Goal: Task Accomplishment & Management: Use online tool/utility

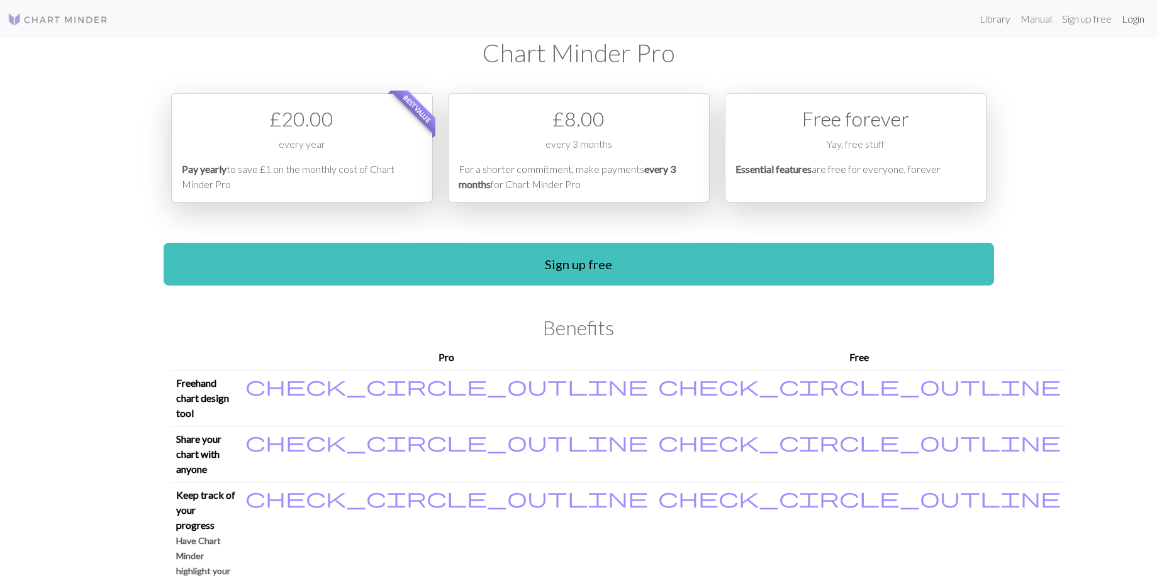
click at [1137, 20] on link "Login" at bounding box center [1133, 18] width 33 height 25
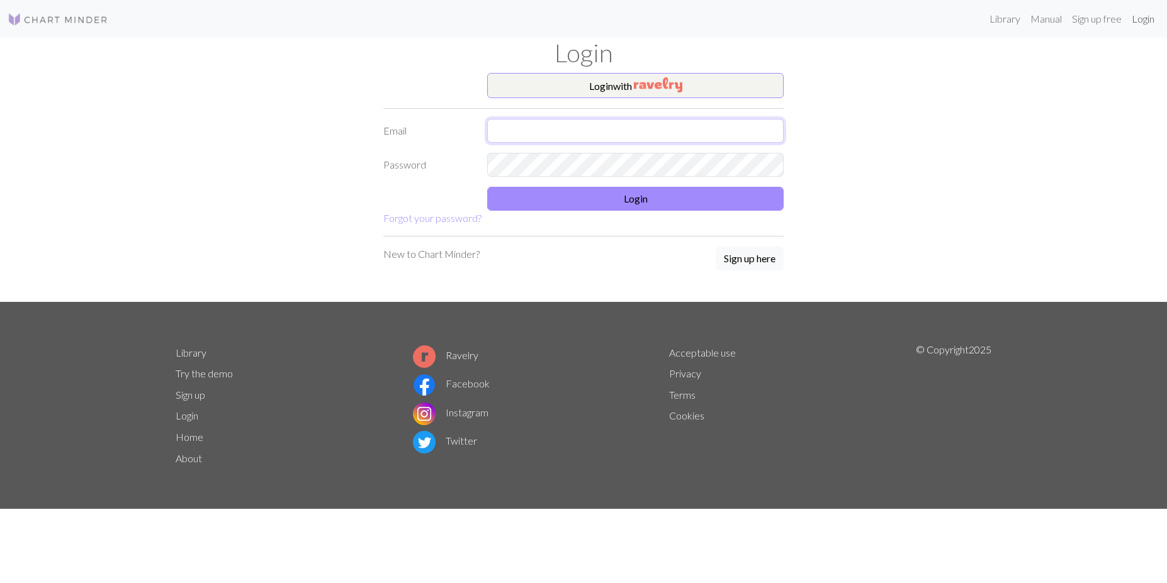
type input "[EMAIL_ADDRESS][DOMAIN_NAME]"
click at [592, 208] on button "Login" at bounding box center [635, 199] width 296 height 24
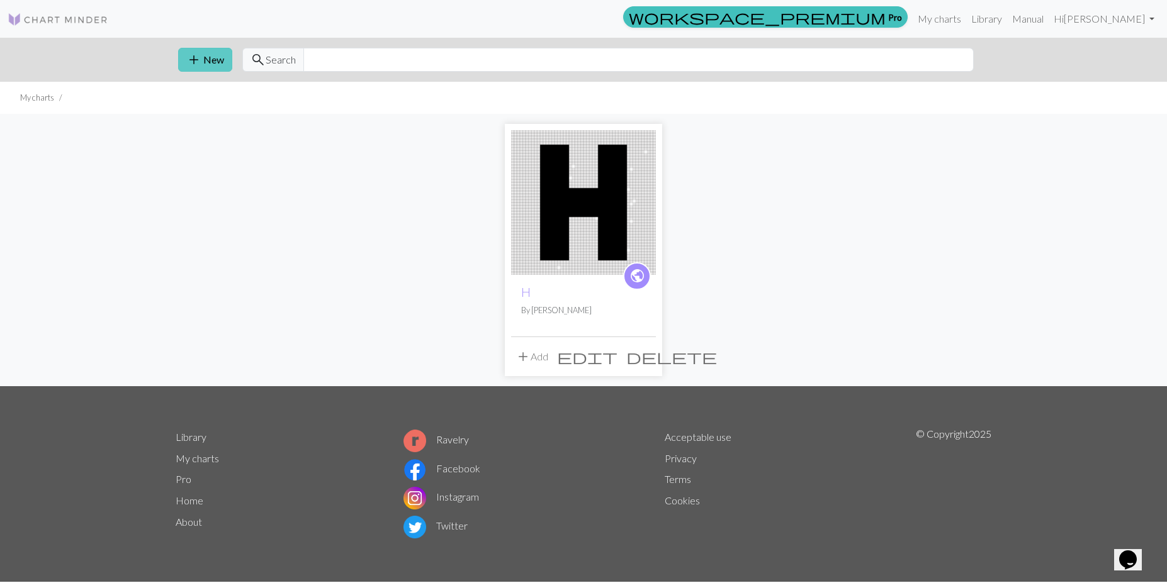
click at [200, 60] on span "add" at bounding box center [193, 60] width 15 height 18
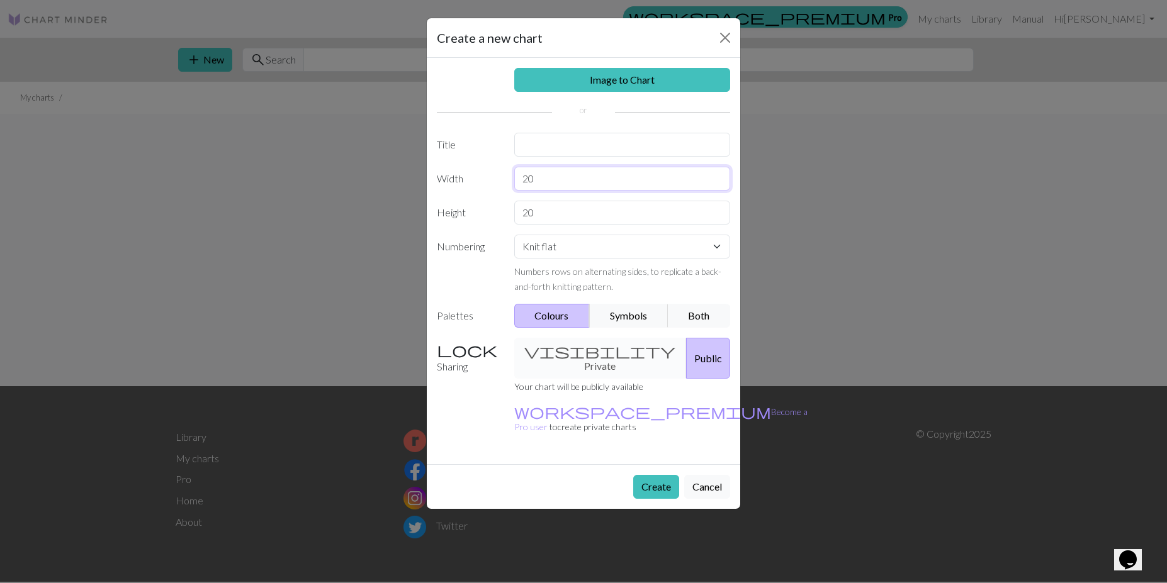
drag, startPoint x: 695, startPoint y: 181, endPoint x: 519, endPoint y: 178, distance: 176.2
click at [519, 178] on input "20" at bounding box center [622, 179] width 216 height 24
type input "10"
drag, startPoint x: 561, startPoint y: 215, endPoint x: 546, endPoint y: 208, distance: 16.6
click at [546, 208] on input "20" at bounding box center [622, 213] width 216 height 24
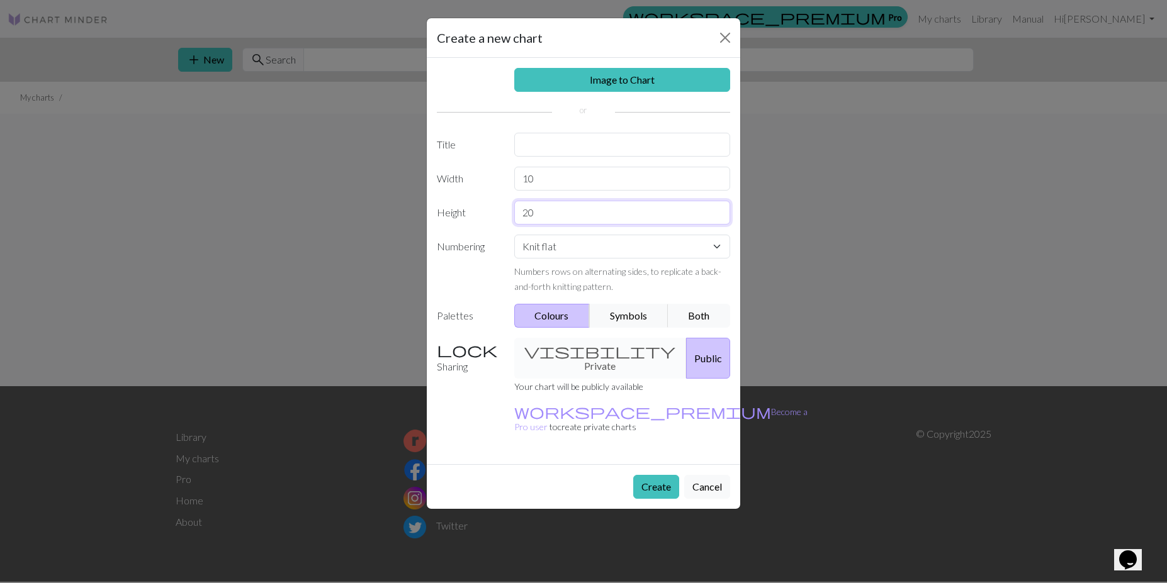
type input "2"
type input "15"
click at [646, 82] on link "Image to Chart" at bounding box center [622, 80] width 216 height 24
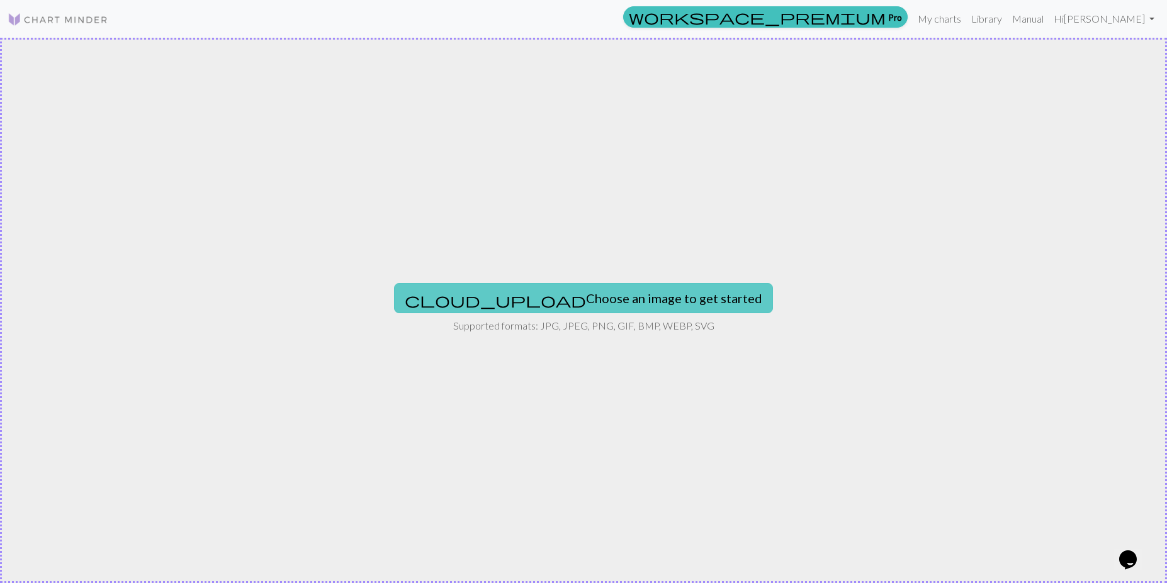
click at [651, 305] on button "cloud_upload Choose an image to get started" at bounding box center [583, 298] width 379 height 30
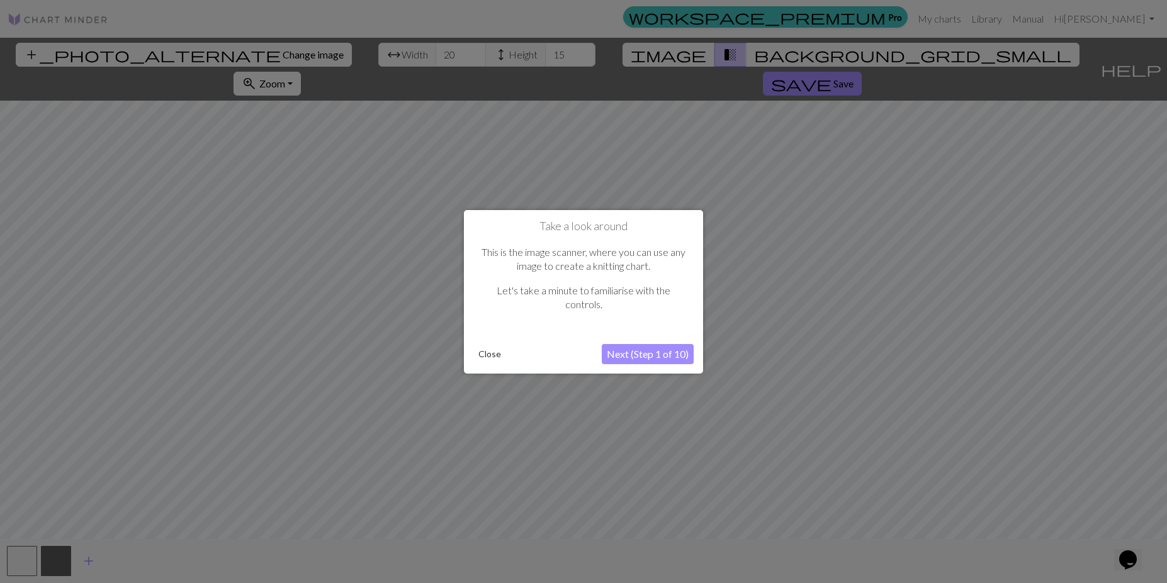
drag, startPoint x: 792, startPoint y: 272, endPoint x: 703, endPoint y: 270, distance: 89.4
click at [703, 270] on div at bounding box center [583, 291] width 1167 height 583
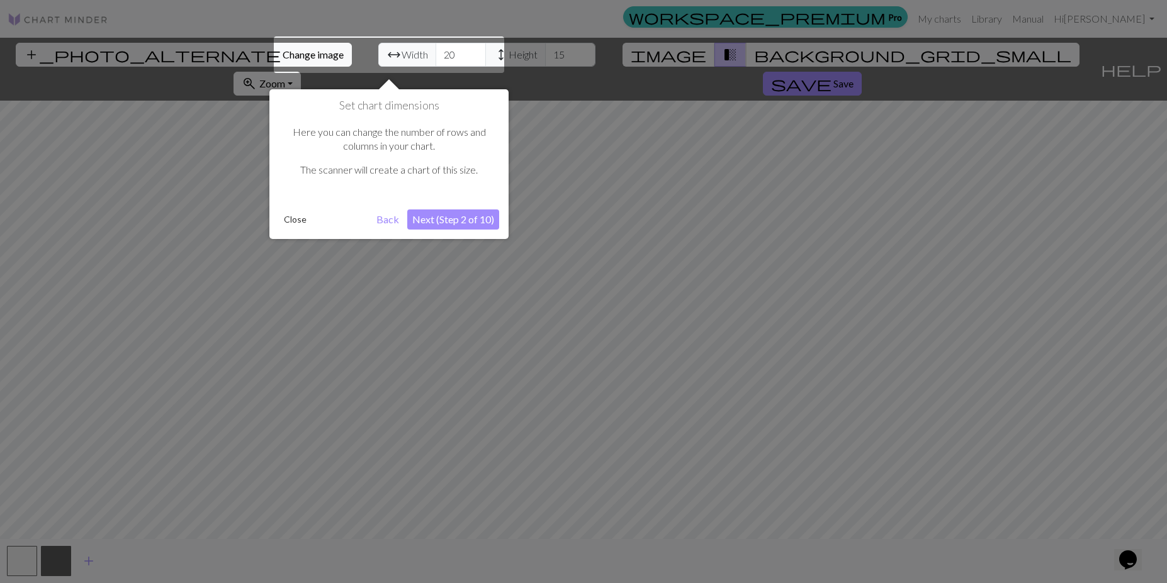
click at [379, 221] on button "Back" at bounding box center [387, 220] width 33 height 20
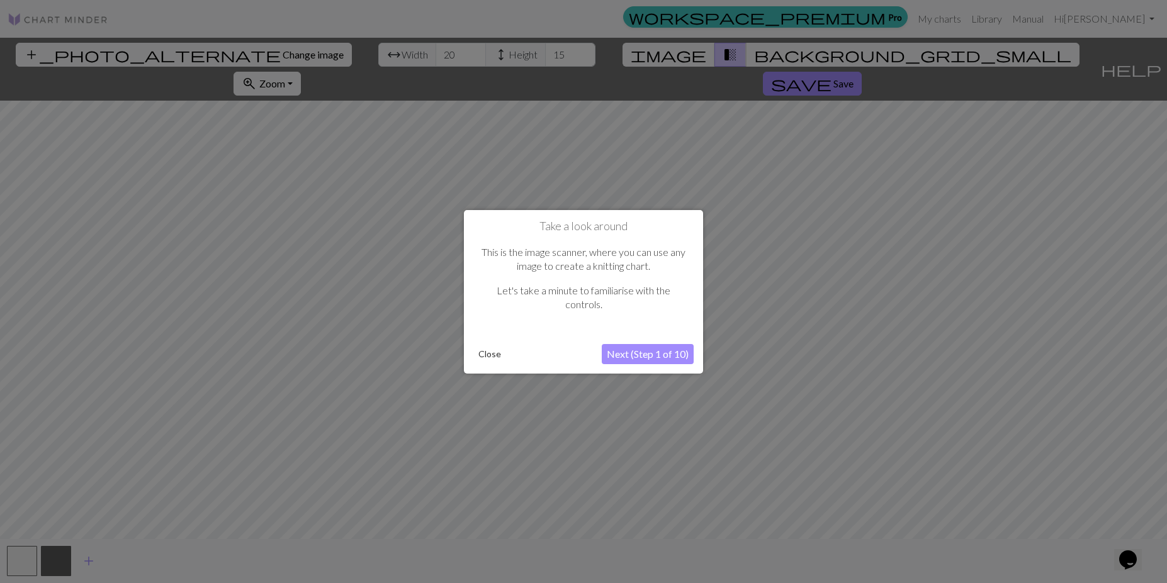
click at [486, 354] on button "Close" at bounding box center [489, 354] width 33 height 19
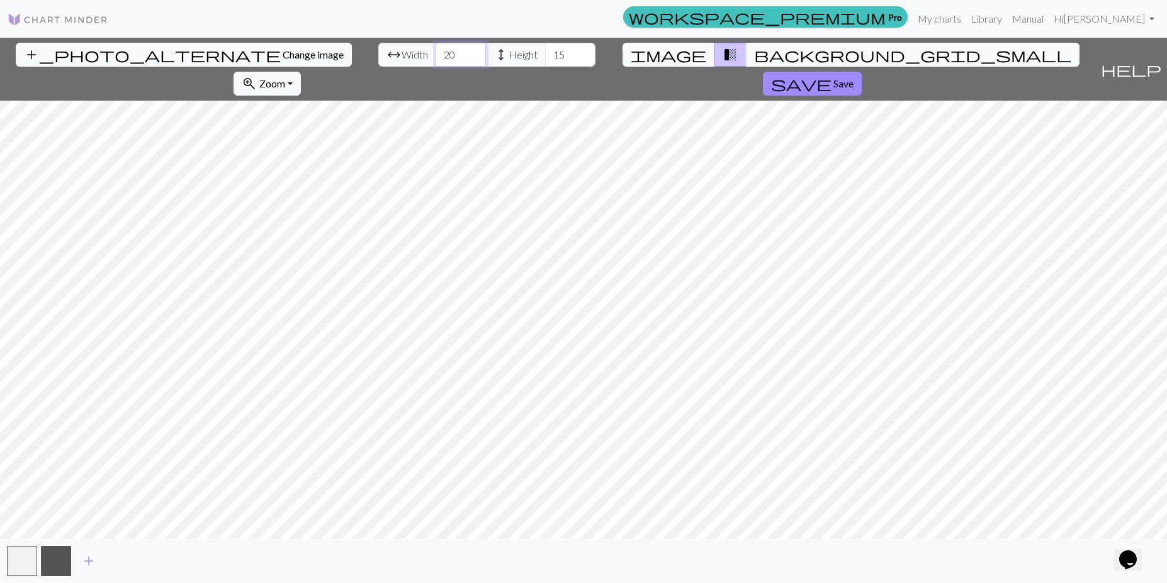
drag, startPoint x: 361, startPoint y: 57, endPoint x: 337, endPoint y: 56, distance: 23.9
click at [435, 56] on input "20" at bounding box center [460, 55] width 50 height 24
type input "10"
click at [545, 52] on input "15" at bounding box center [570, 55] width 50 height 24
click at [545, 59] on input "5" at bounding box center [570, 55] width 50 height 24
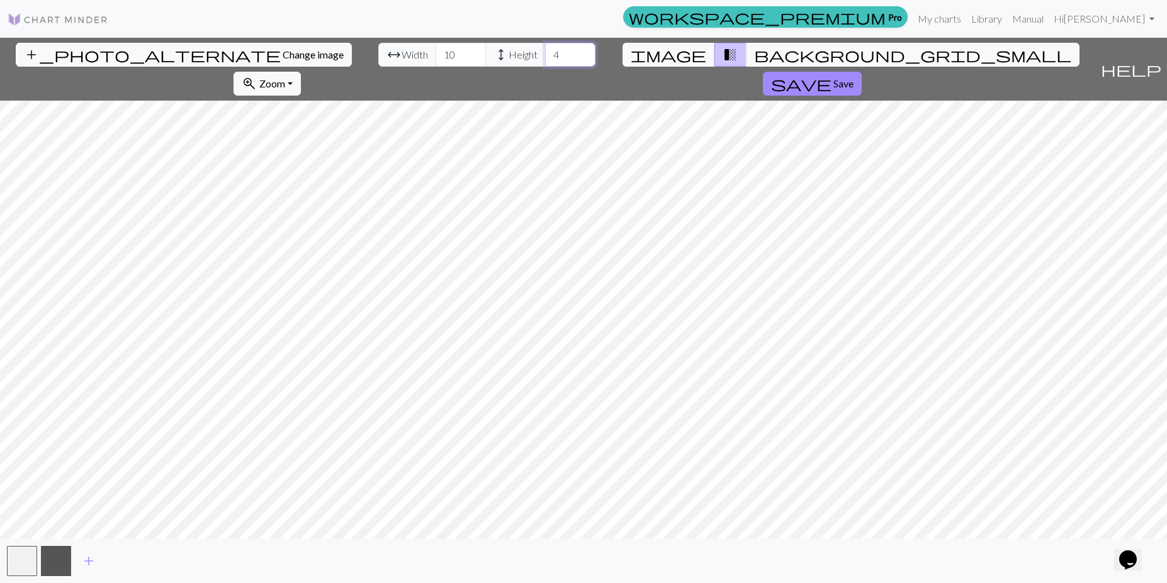
click at [545, 59] on input "4" at bounding box center [570, 55] width 50 height 24
type input "3"
click at [545, 59] on input "3" at bounding box center [570, 55] width 50 height 24
click at [435, 57] on input "9" at bounding box center [460, 55] width 50 height 24
click at [435, 52] on input "10" at bounding box center [460, 55] width 50 height 24
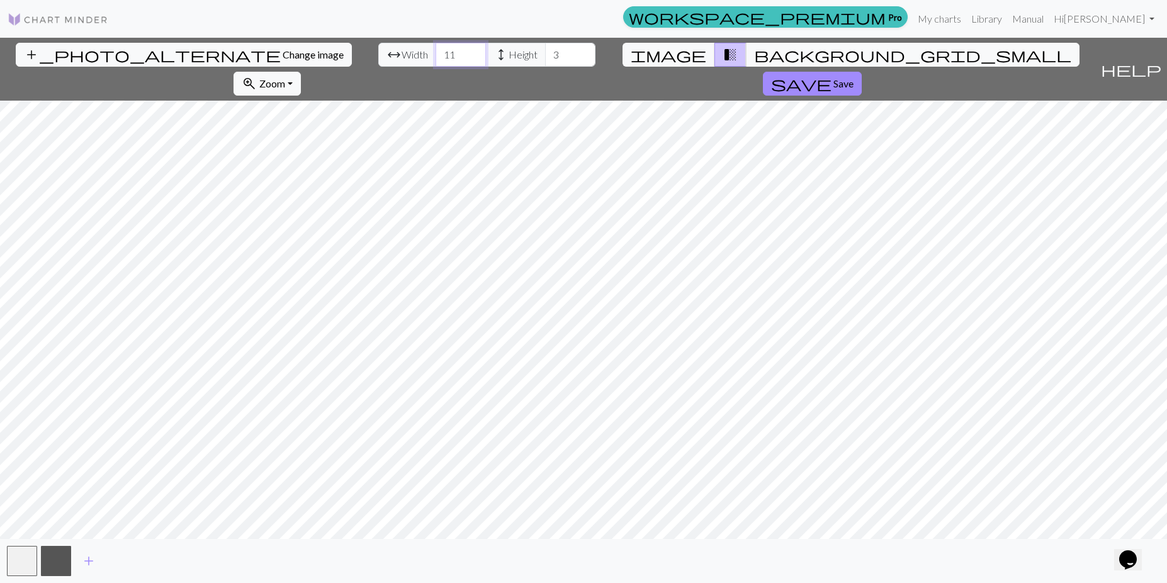
click at [435, 52] on input "11" at bounding box center [460, 55] width 50 height 24
click at [435, 52] on input "12" at bounding box center [460, 55] width 50 height 24
click at [435, 52] on input "13" at bounding box center [460, 55] width 50 height 24
click at [435, 52] on input "14" at bounding box center [460, 55] width 50 height 24
click at [435, 52] on input "15" at bounding box center [460, 55] width 50 height 24
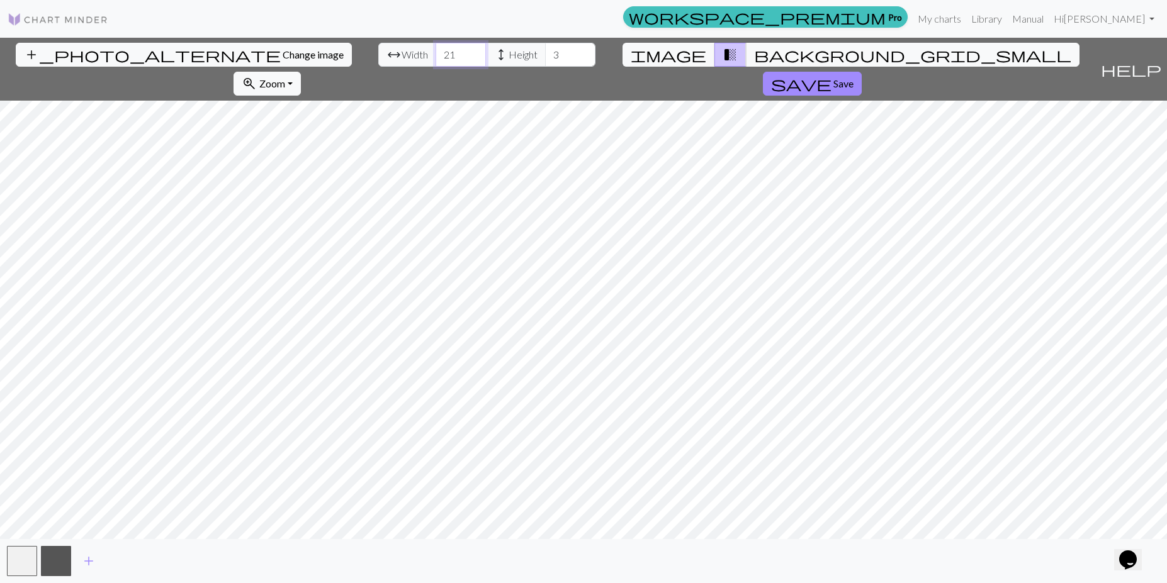
click at [435, 52] on input "21" at bounding box center [460, 55] width 50 height 24
click at [435, 52] on input "22" at bounding box center [460, 55] width 50 height 24
click at [435, 52] on input "23" at bounding box center [460, 55] width 50 height 24
type input "24"
click at [435, 52] on input "24" at bounding box center [460, 55] width 50 height 24
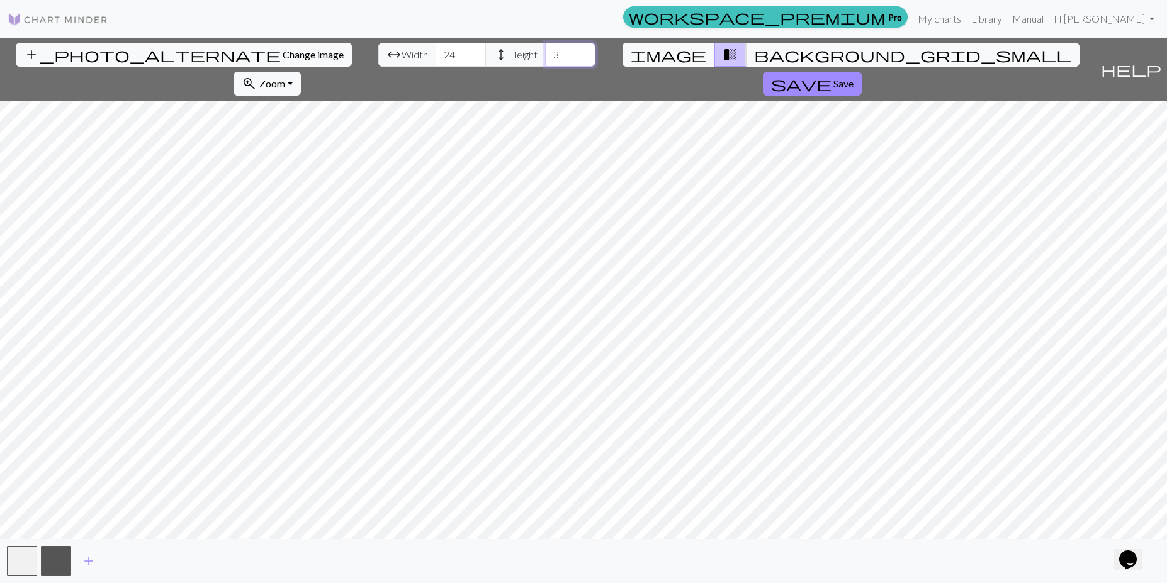
click at [545, 57] on input "3" at bounding box center [570, 55] width 50 height 24
click at [545, 53] on input "4" at bounding box center [570, 55] width 50 height 24
click at [545, 53] on input "5" at bounding box center [570, 55] width 50 height 24
click at [545, 53] on input "6" at bounding box center [570, 55] width 50 height 24
click at [545, 53] on input "7" at bounding box center [570, 55] width 50 height 24
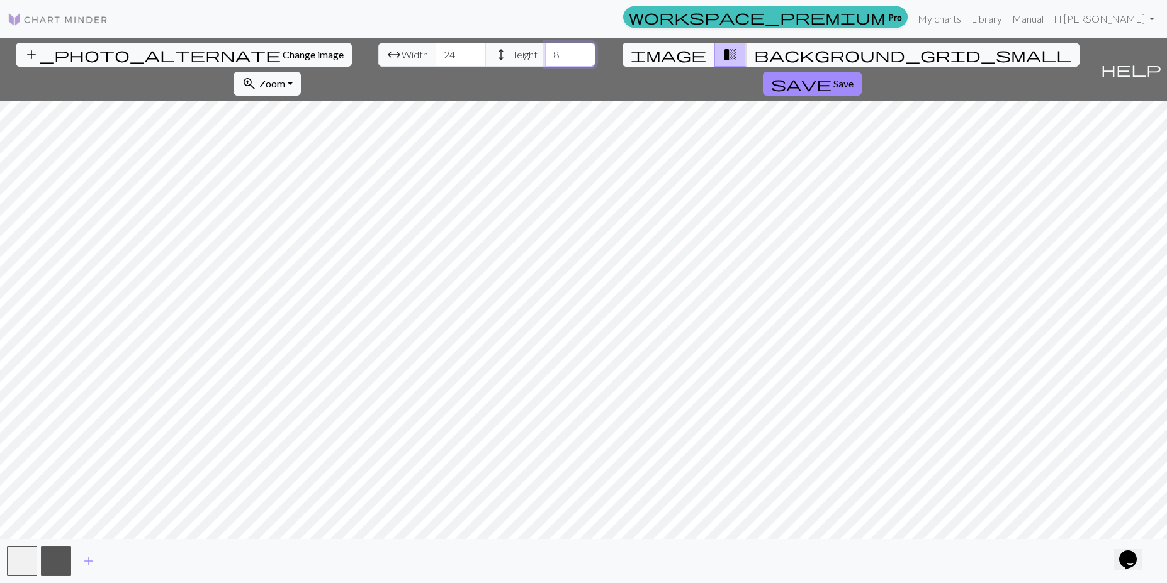
click at [545, 53] on input "8" at bounding box center [570, 55] width 50 height 24
click at [545, 53] on input "9" at bounding box center [570, 55] width 50 height 24
click at [545, 53] on input "10" at bounding box center [570, 55] width 50 height 24
click at [545, 53] on input "11" at bounding box center [570, 55] width 50 height 24
click at [545, 53] on input "12" at bounding box center [570, 55] width 50 height 24
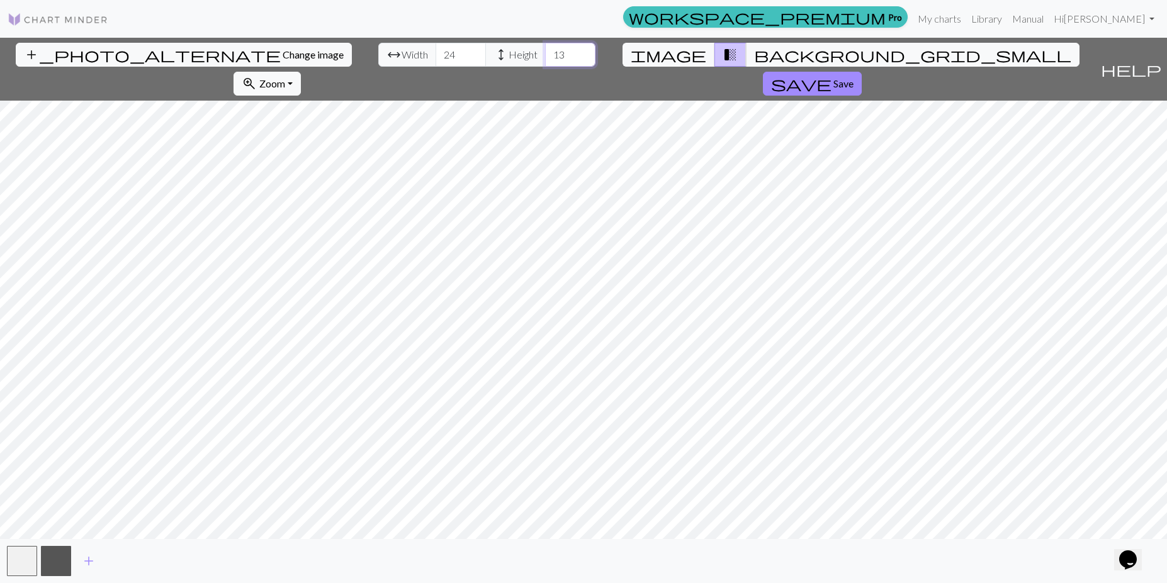
click at [545, 53] on input "13" at bounding box center [570, 55] width 50 height 24
click at [545, 53] on input "14" at bounding box center [570, 55] width 50 height 24
click at [545, 53] on input "15" at bounding box center [570, 55] width 50 height 24
click at [545, 53] on input "16" at bounding box center [570, 55] width 50 height 24
click at [545, 53] on input "17" at bounding box center [570, 55] width 50 height 24
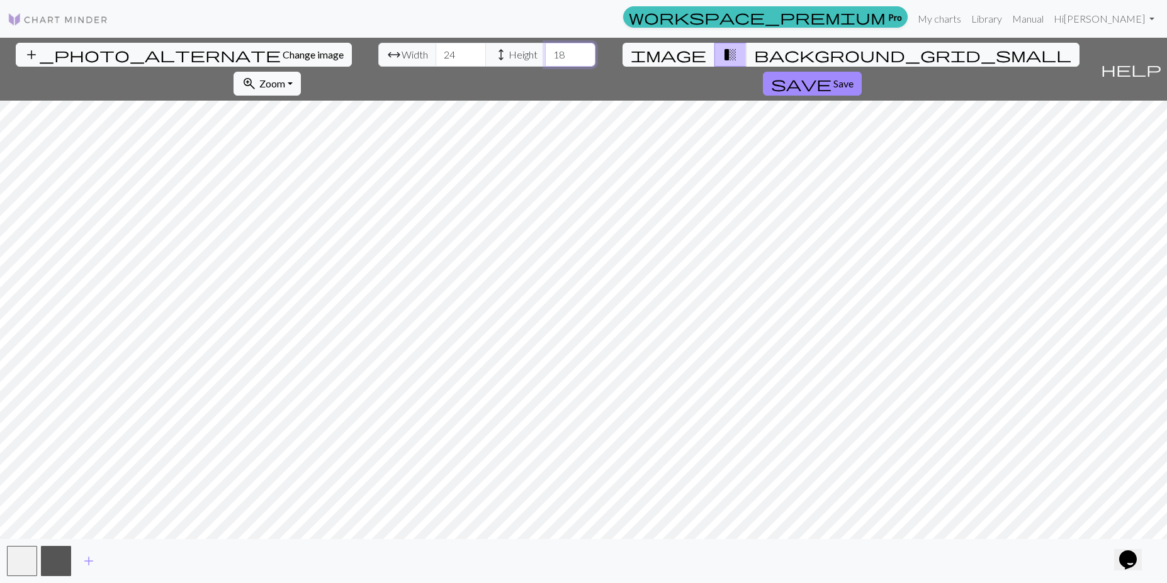
click at [545, 53] on input "18" at bounding box center [570, 55] width 50 height 24
click at [545, 53] on input "19" at bounding box center [570, 55] width 50 height 24
click at [545, 53] on input "20" at bounding box center [570, 55] width 50 height 24
click at [545, 60] on input "19" at bounding box center [570, 55] width 50 height 24
type input "18"
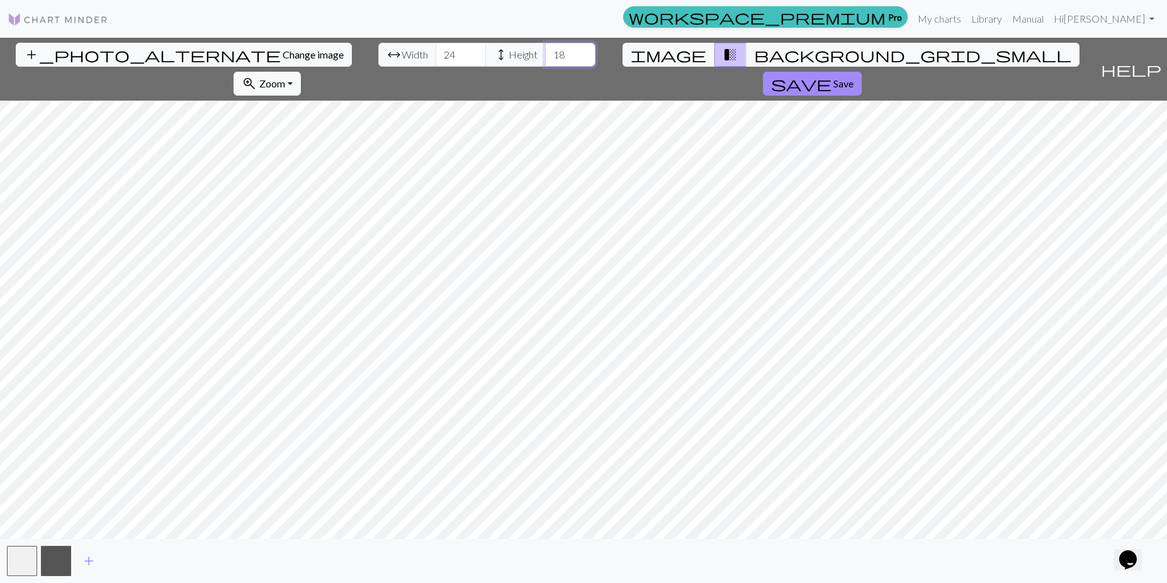
click at [545, 60] on input "18" at bounding box center [570, 55] width 50 height 24
click at [401, 58] on span "Width" at bounding box center [414, 54] width 26 height 15
click at [635, 53] on span "image" at bounding box center [669, 55] width 76 height 18
click at [722, 63] on span "transition_fade" at bounding box center [729, 55] width 15 height 18
click at [754, 57] on span "background_grid_small" at bounding box center [912, 55] width 317 height 18
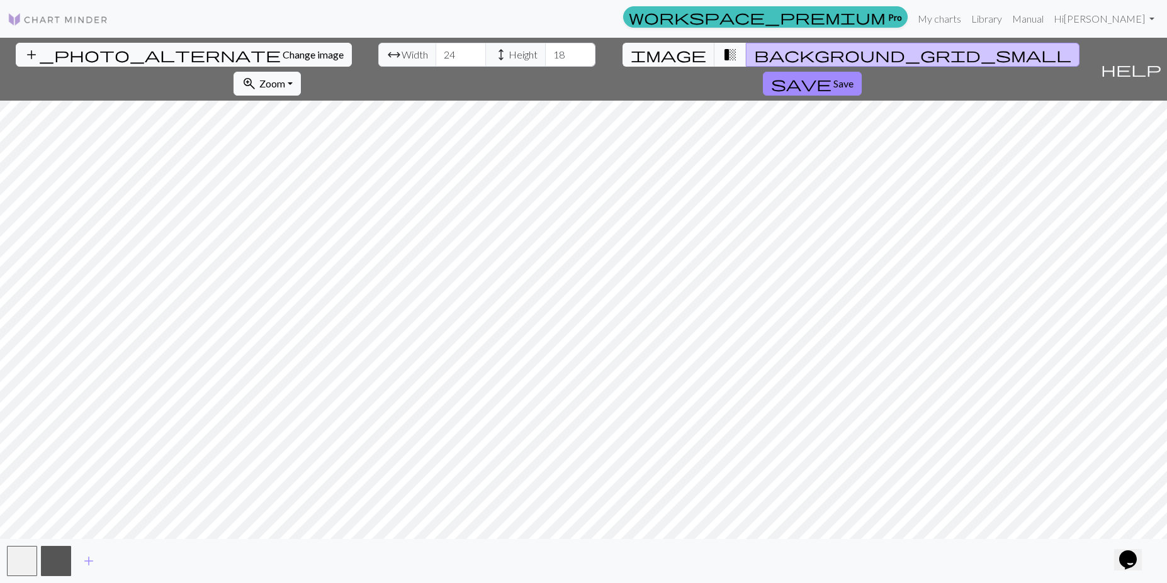
click at [714, 52] on button "transition_fade" at bounding box center [730, 55] width 32 height 24
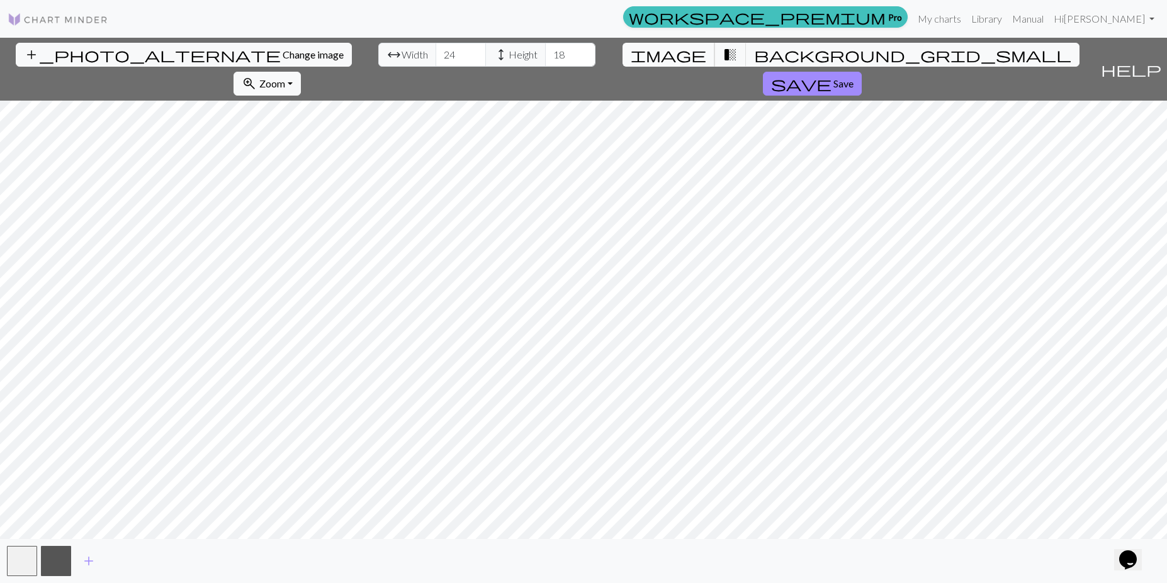
click at [631, 46] on span "image" at bounding box center [669, 55] width 76 height 18
click at [754, 55] on span "background_grid_small" at bounding box center [912, 55] width 317 height 18
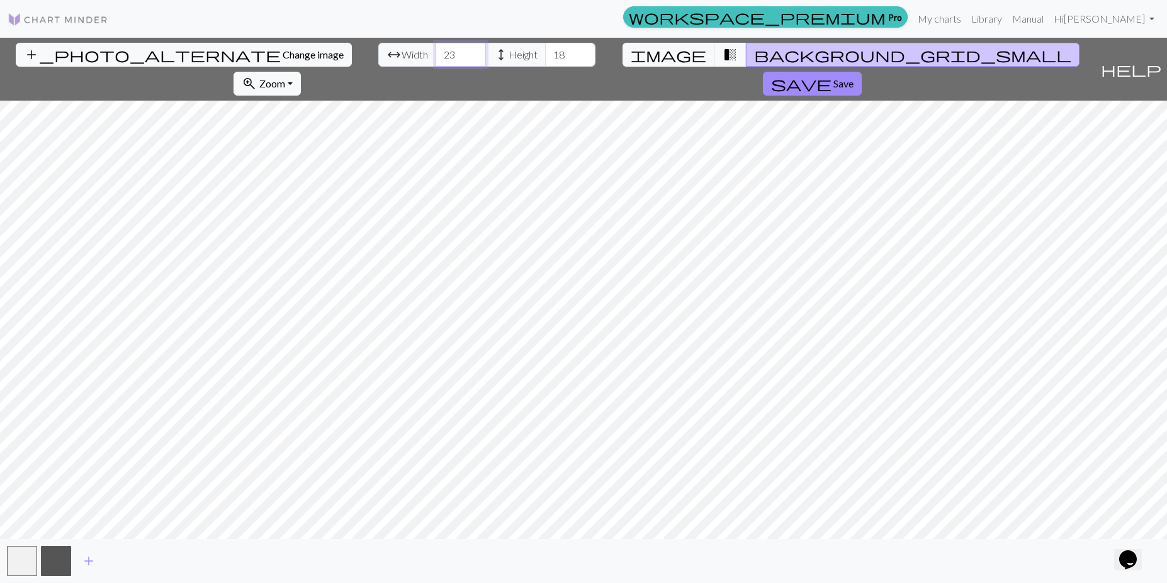
click at [435, 59] on input "23" at bounding box center [460, 55] width 50 height 24
click at [435, 59] on input "22" at bounding box center [460, 55] width 50 height 24
click at [435, 59] on input "21" at bounding box center [460, 55] width 50 height 24
type input "20"
click at [435, 59] on input "20" at bounding box center [460, 55] width 50 height 24
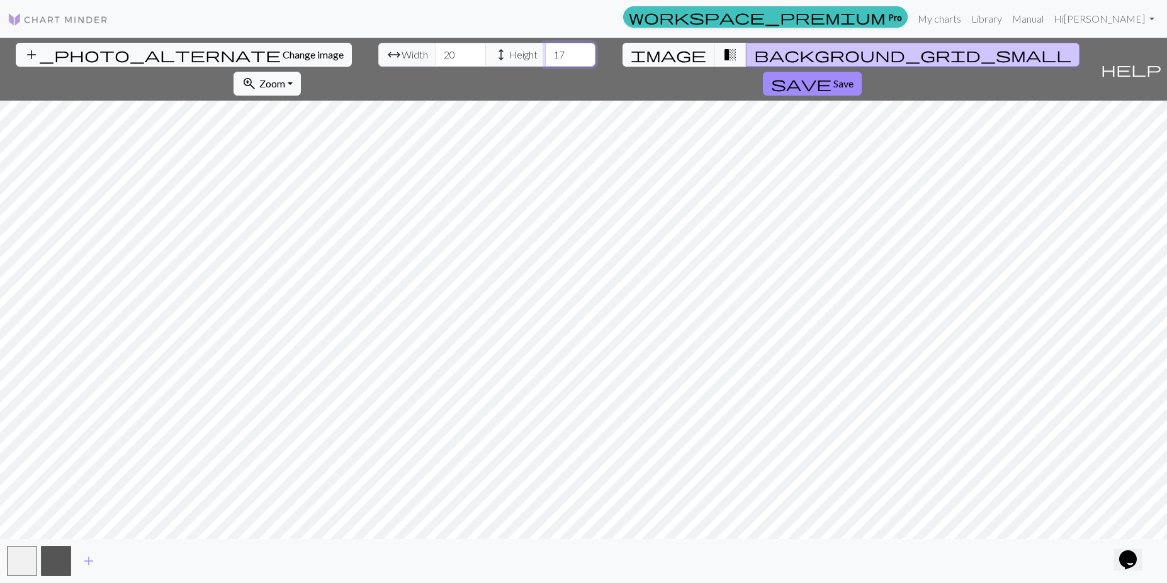
click at [545, 54] on input "17" at bounding box center [570, 55] width 50 height 24
click at [545, 57] on input "16" at bounding box center [570, 55] width 50 height 24
click at [545, 57] on input "15" at bounding box center [570, 55] width 50 height 24
click at [545, 57] on input "14" at bounding box center [570, 55] width 50 height 24
click at [545, 57] on input "13" at bounding box center [570, 55] width 50 height 24
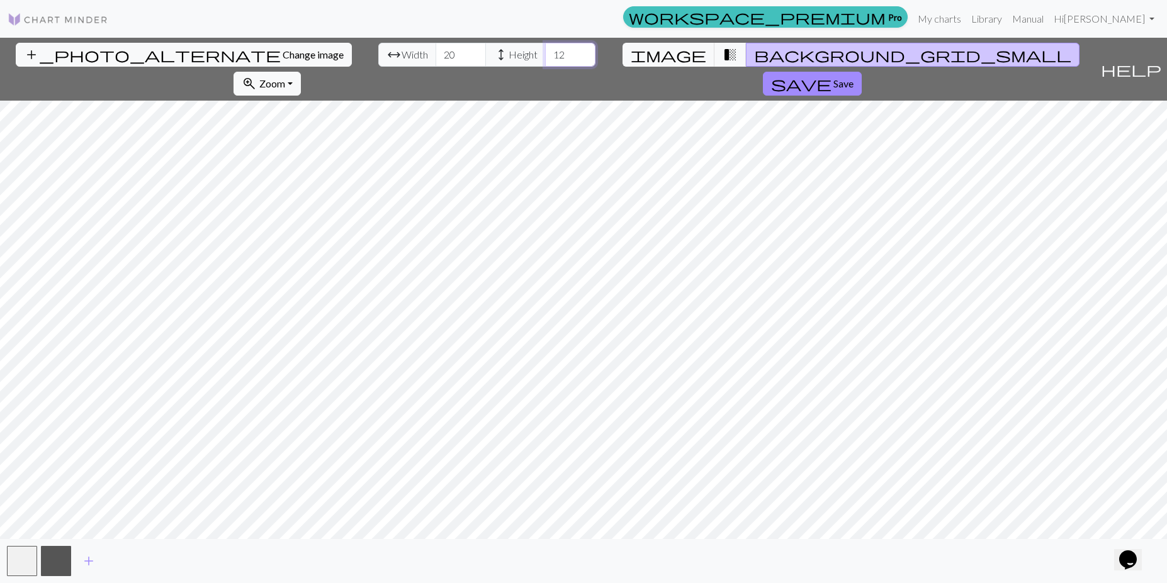
type input "12"
click at [545, 57] on input "12" at bounding box center [570, 55] width 50 height 24
click at [283, 59] on span "Change image" at bounding box center [313, 54] width 61 height 12
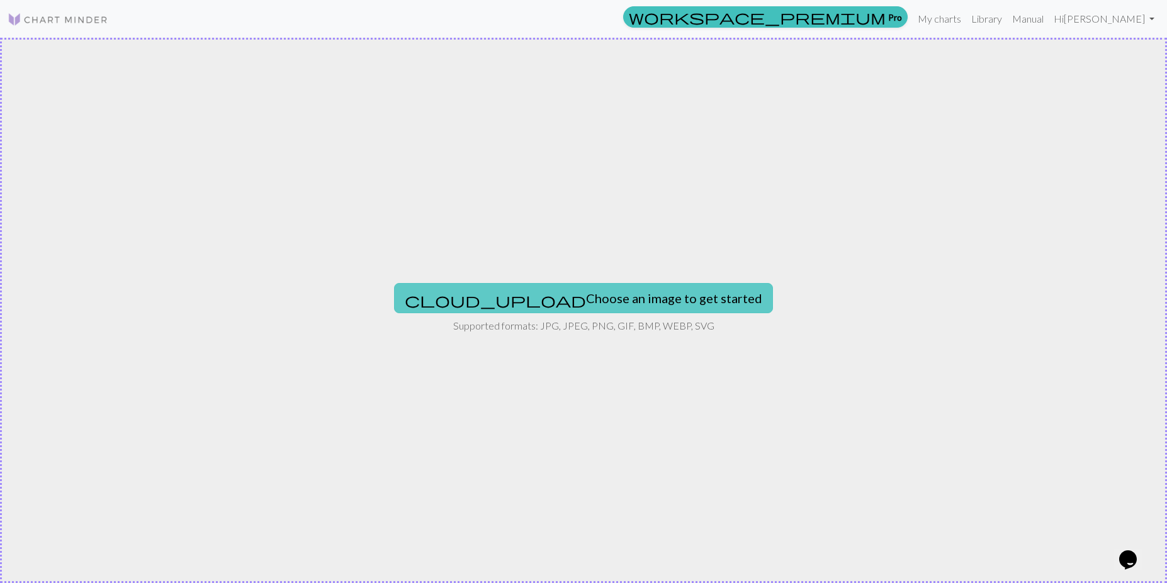
click at [597, 307] on button "cloud_upload Choose an image to get started" at bounding box center [583, 298] width 379 height 30
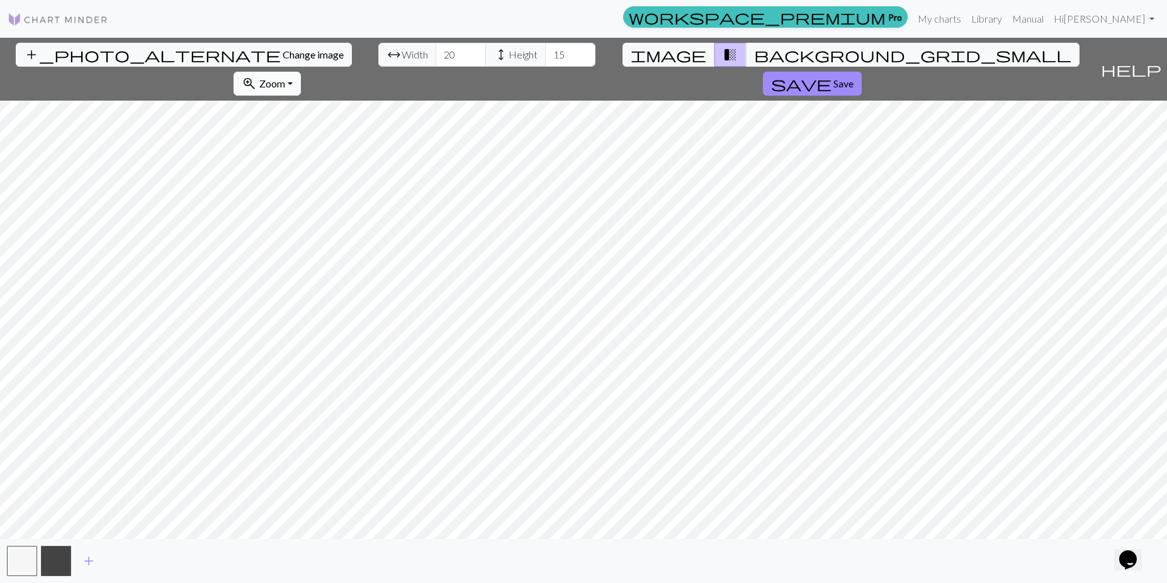
click at [285, 77] on span "Zoom" at bounding box center [272, 83] width 26 height 12
click at [334, 193] on button "100%" at bounding box center [283, 203] width 99 height 20
click at [285, 77] on span "Zoom" at bounding box center [272, 83] width 26 height 12
click at [334, 121] on button "Fit width" at bounding box center [283, 131] width 99 height 20
click at [301, 72] on button "zoom_in Zoom Zoom" at bounding box center [266, 84] width 67 height 24
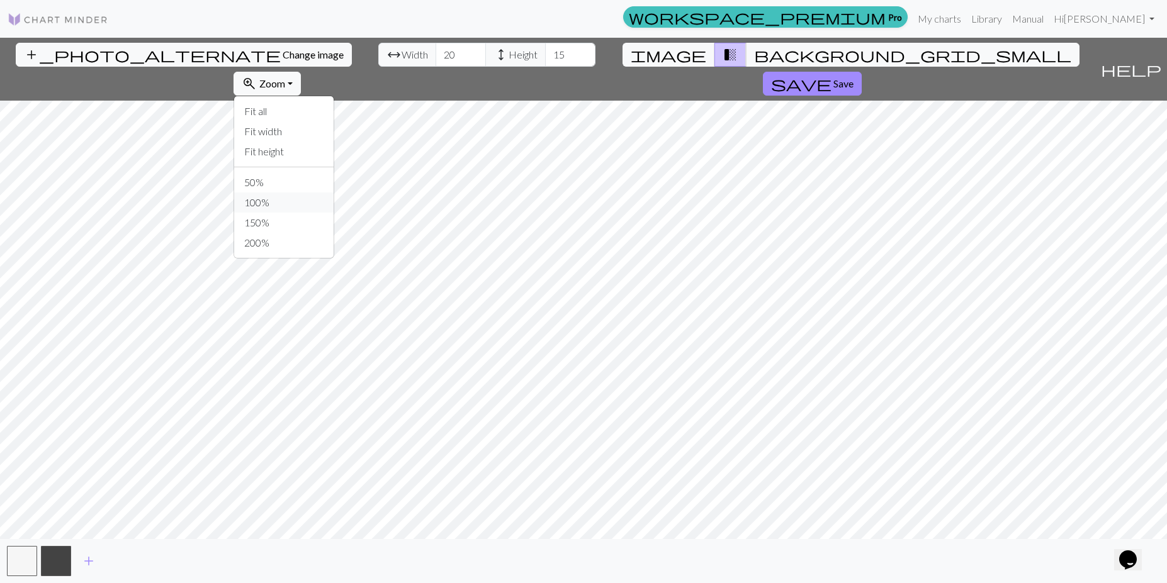
click at [334, 193] on button "100%" at bounding box center [283, 203] width 99 height 20
click at [754, 61] on span "background_grid_small" at bounding box center [912, 55] width 317 height 18
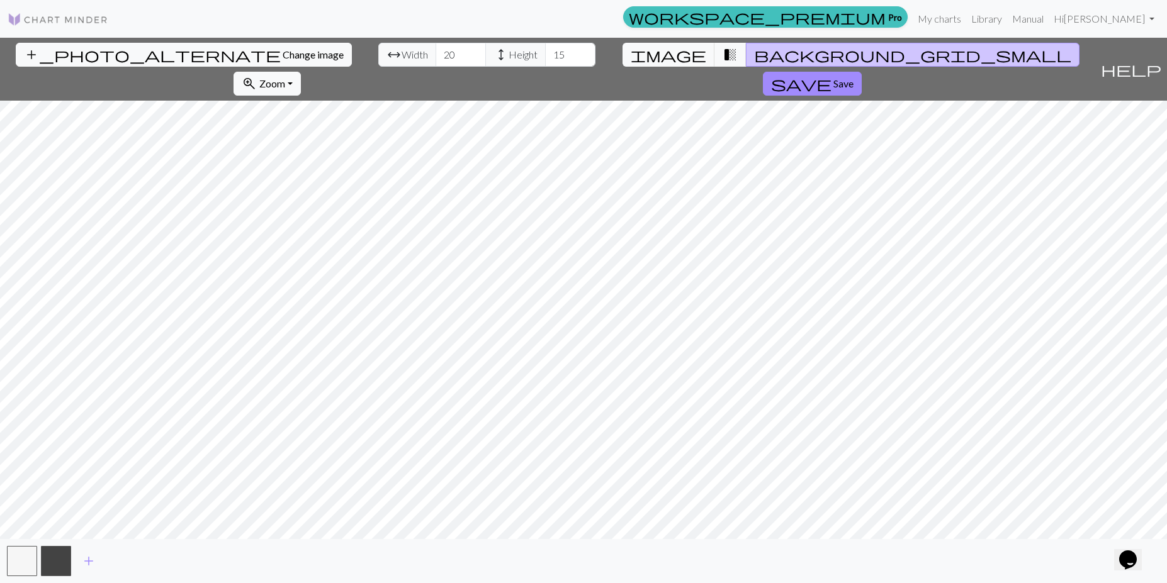
click at [754, 53] on span "background_grid_small" at bounding box center [912, 55] width 317 height 18
click at [853, 77] on span "Save" at bounding box center [843, 83] width 20 height 12
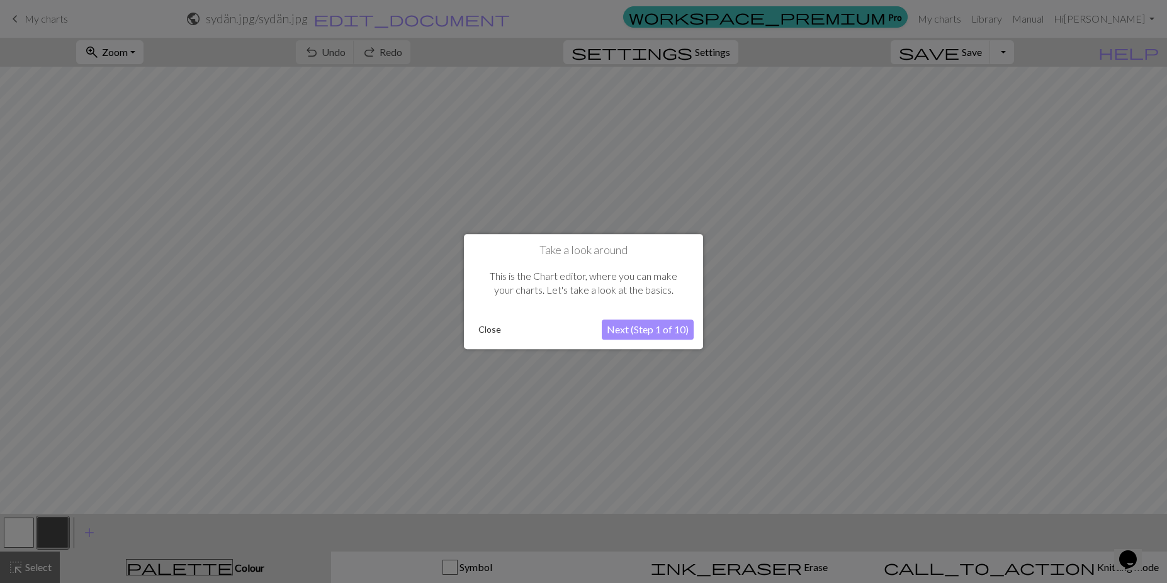
click at [483, 337] on button "Close" at bounding box center [489, 329] width 33 height 19
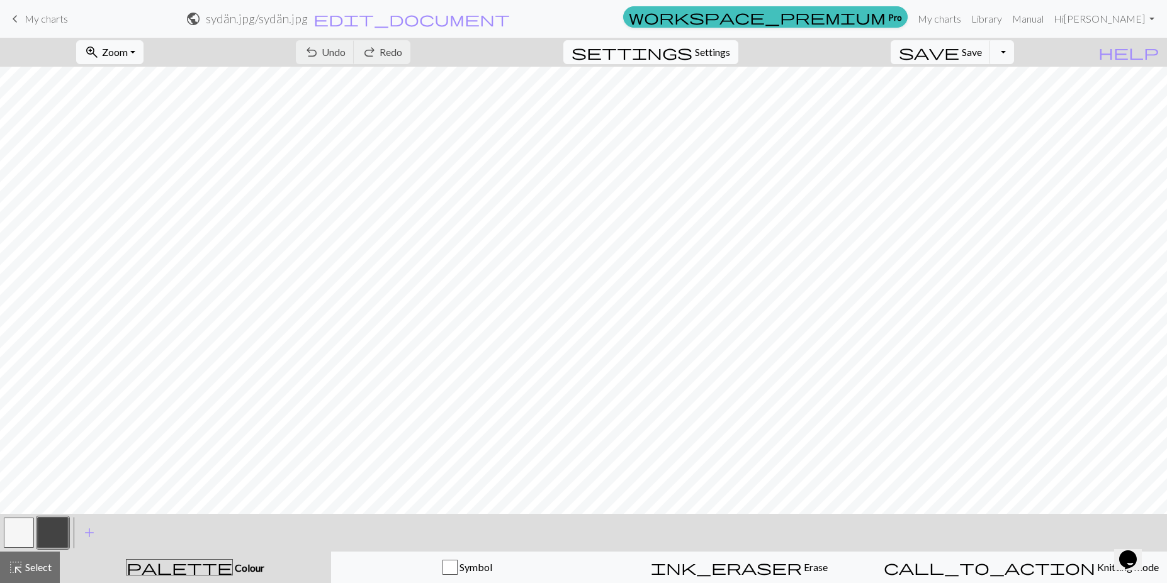
click at [713, 53] on span "Settings" at bounding box center [712, 52] width 35 height 15
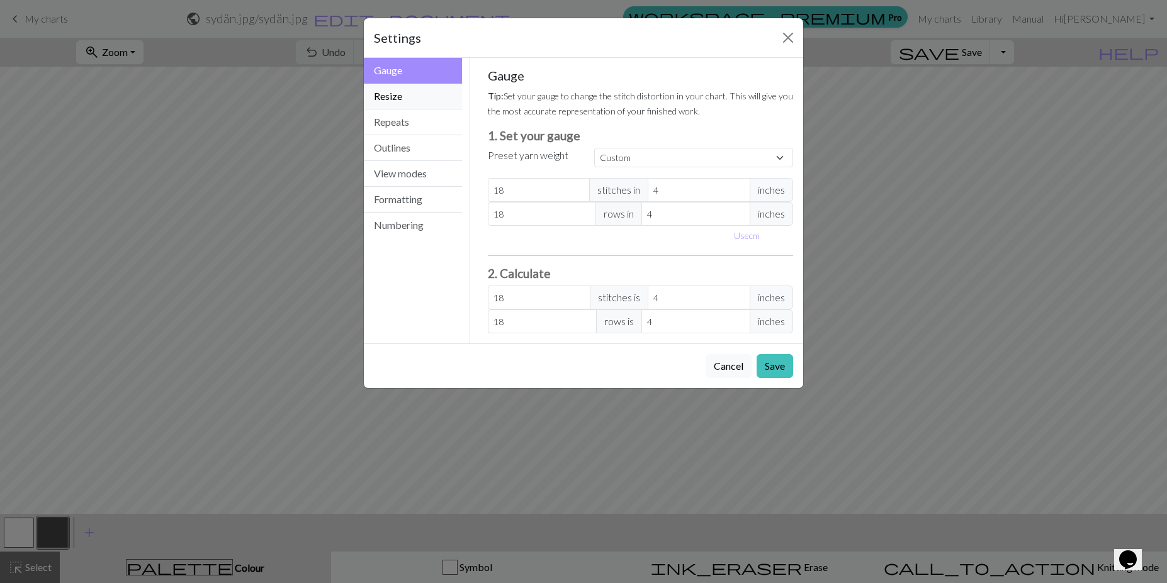
click at [410, 95] on button "Resize" at bounding box center [413, 97] width 98 height 26
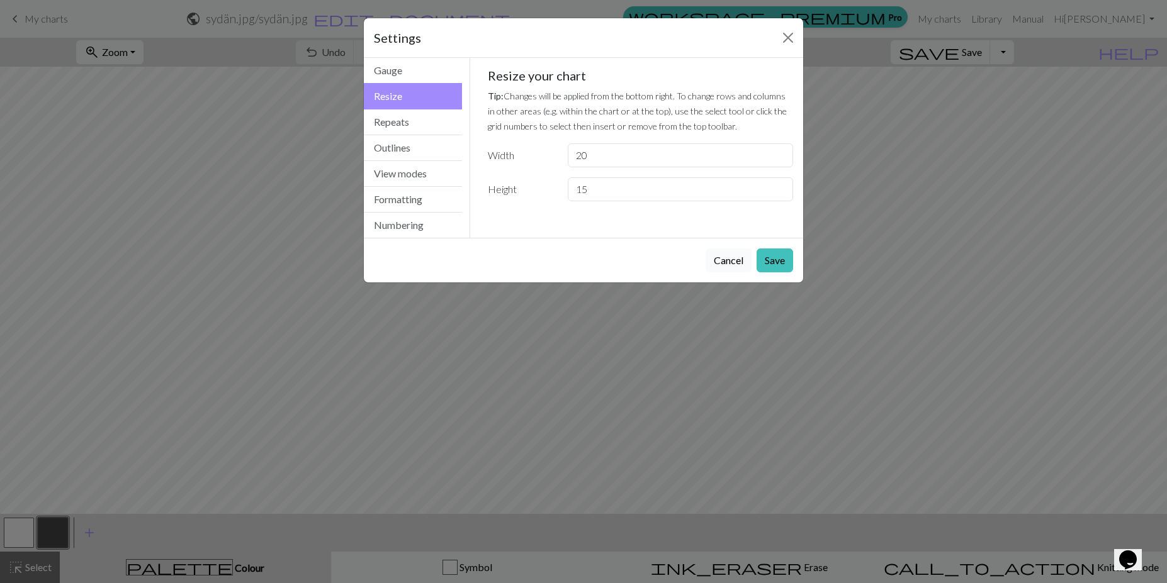
click at [727, 264] on button "Cancel" at bounding box center [728, 261] width 46 height 24
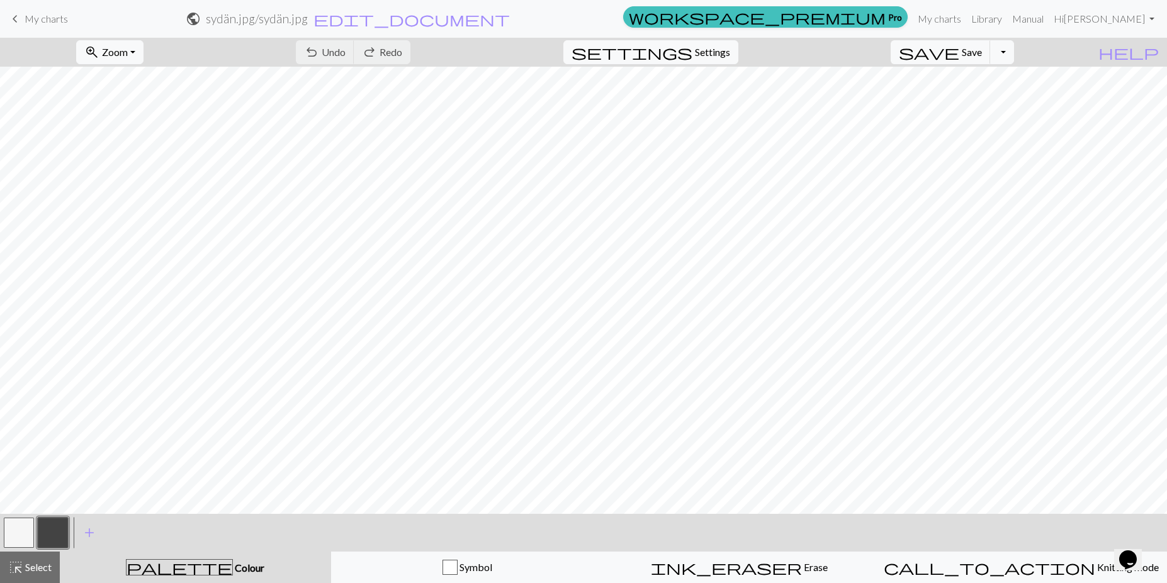
click at [186, 571] on span "palette" at bounding box center [179, 568] width 106 height 18
click at [90, 529] on span "add" at bounding box center [89, 533] width 15 height 18
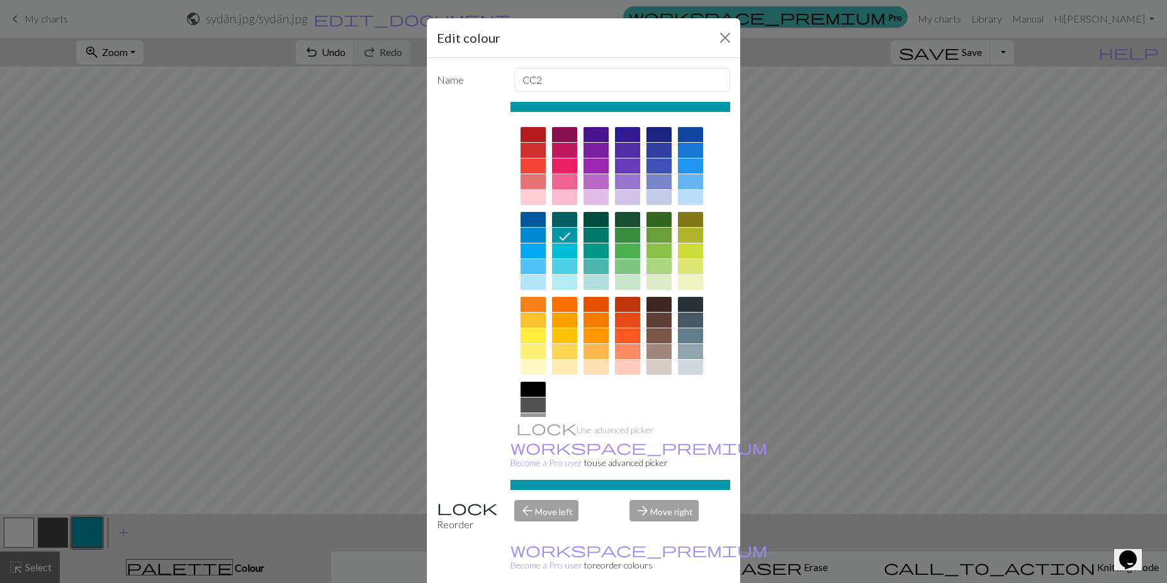
click at [564, 180] on div at bounding box center [564, 181] width 25 height 15
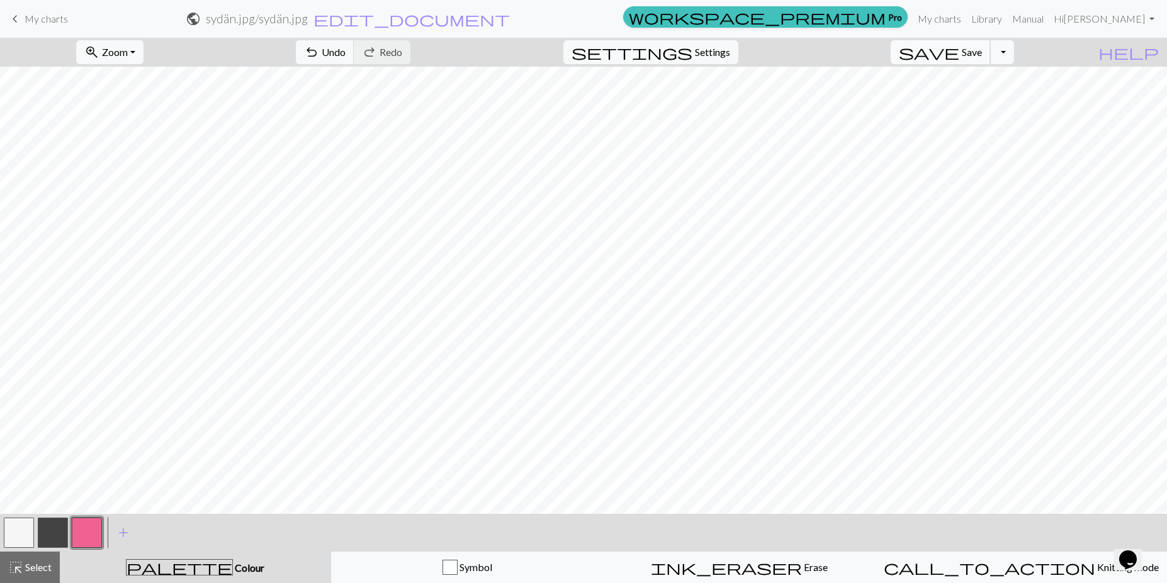
click at [980, 57] on button "save Save Save" at bounding box center [940, 52] width 100 height 24
click at [1014, 52] on button "Toggle Dropdown" at bounding box center [1002, 52] width 24 height 24
click at [984, 99] on button "save_alt Download" at bounding box center [909, 100] width 208 height 20
click at [558, 42] on button "Download" at bounding box center [552, 41] width 61 height 24
